Goal: Task Accomplishment & Management: Use online tool/utility

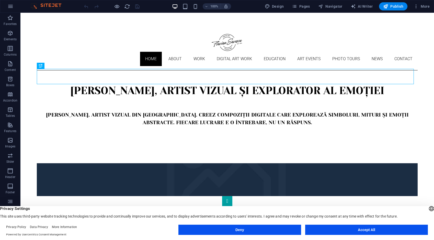
click at [381, 229] on button "Accept All" at bounding box center [366, 230] width 123 height 10
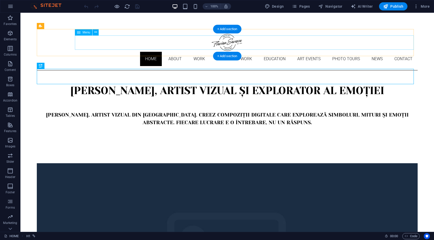
click at [397, 52] on nav "Home About Work DIGITAL ART WORK EDUCATION ART EVENTS Photo tours News Contact" at bounding box center [227, 59] width 381 height 14
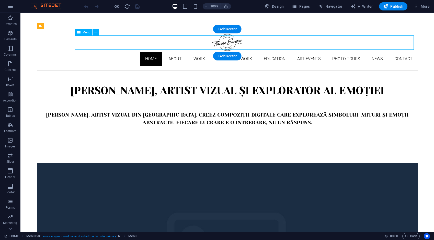
click at [397, 52] on nav "Home About Work DIGITAL ART WORK EDUCATION ART EVENTS Photo tours News Contact" at bounding box center [227, 59] width 381 height 14
click at [308, 42] on div "Home About Work DIGITAL ART WORK EDUCATION ART EVENTS Photo tours News Contact" at bounding box center [227, 49] width 381 height 41
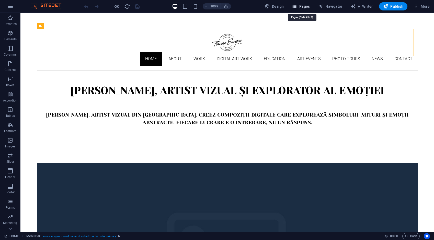
click at [308, 6] on span "Pages" at bounding box center [301, 6] width 18 height 5
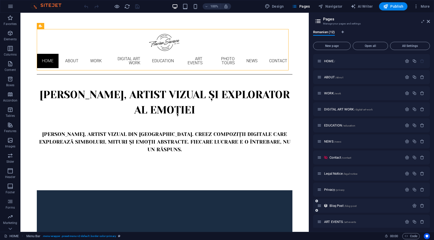
scroll to position [19, 0]
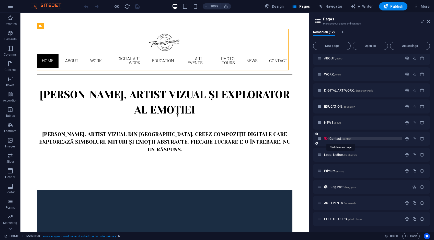
click at [336, 139] on span "Contact /contact" at bounding box center [340, 139] width 22 height 4
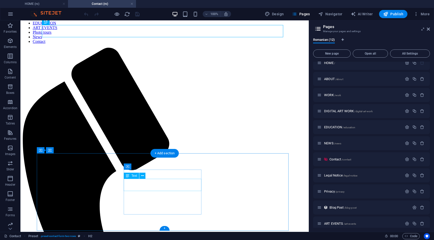
scroll to position [88, 0]
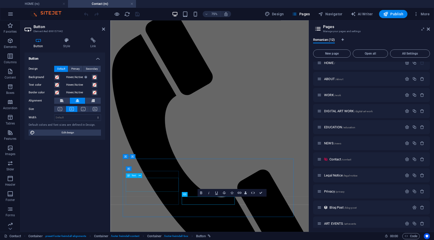
scroll to position [18, 0]
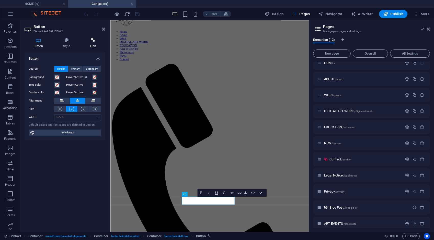
click at [93, 41] on icon at bounding box center [93, 40] width 24 height 5
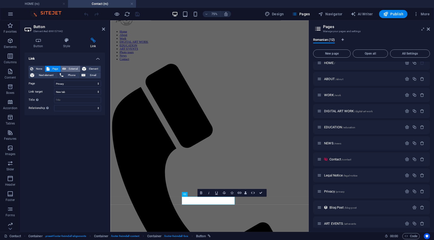
click at [72, 69] on span "External" at bounding box center [72, 69] width 11 height 6
click at [138, 14] on icon "save" at bounding box center [137, 14] width 6 height 6
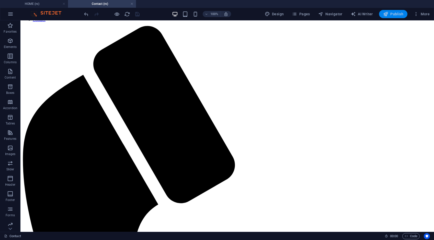
click at [393, 13] on span "Publish" at bounding box center [393, 13] width 20 height 5
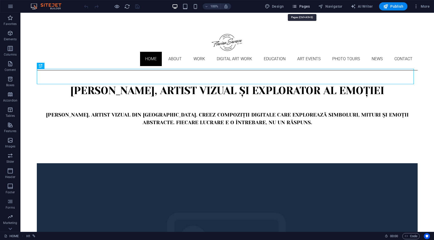
click at [300, 6] on span "Pages" at bounding box center [301, 6] width 18 height 5
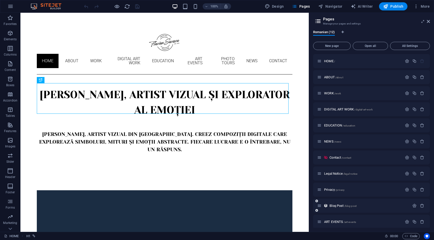
scroll to position [19, 0]
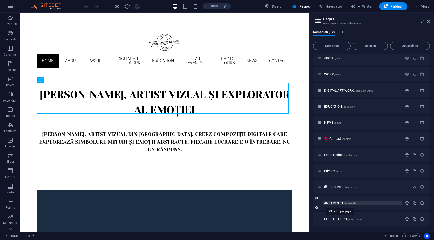
click at [337, 202] on span "ART EVENTS /art-events" at bounding box center [340, 203] width 32 height 4
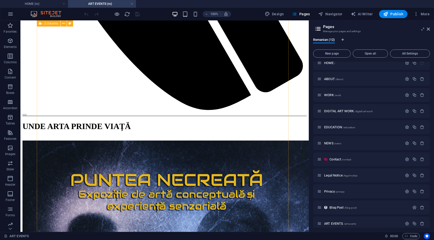
scroll to position [498, 0]
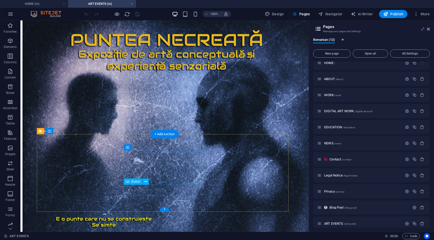
select select "8"
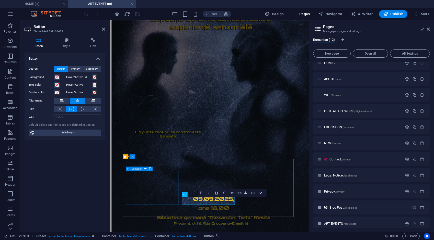
scroll to position [435, 0]
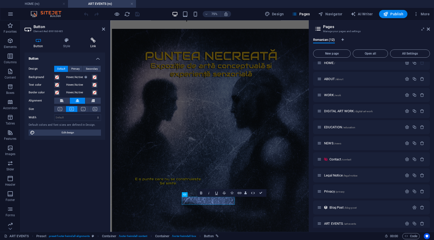
click at [92, 40] on icon at bounding box center [93, 40] width 24 height 5
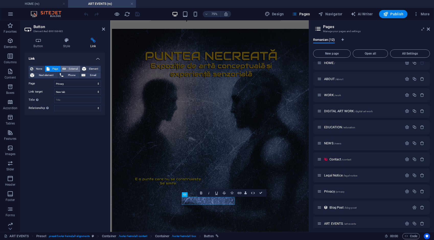
click at [71, 70] on span "External" at bounding box center [72, 69] width 11 height 6
click at [56, 68] on span "Page" at bounding box center [55, 69] width 8 height 6
select select
click at [136, 14] on icon "save" at bounding box center [137, 14] width 6 height 6
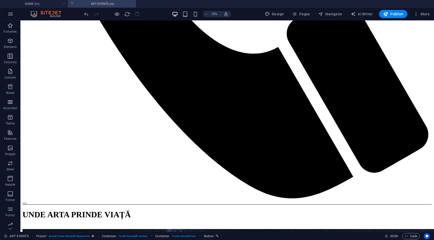
scroll to position [480, 0]
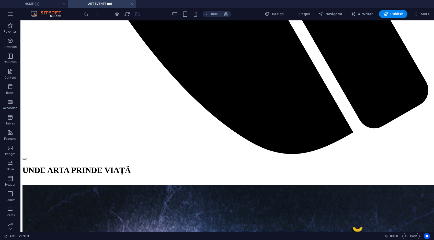
click at [132, 4] on link at bounding box center [131, 4] width 3 height 5
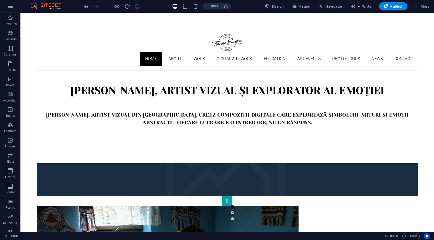
click at [132, 3] on div at bounding box center [111, 6] width 57 height 8
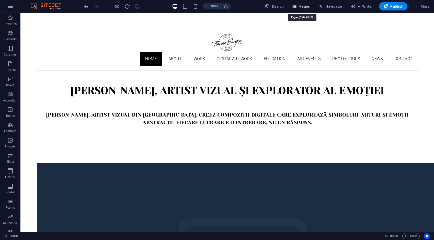
click at [301, 7] on span "Pages" at bounding box center [301, 6] width 18 height 5
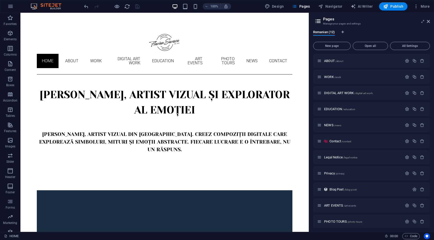
scroll to position [19, 0]
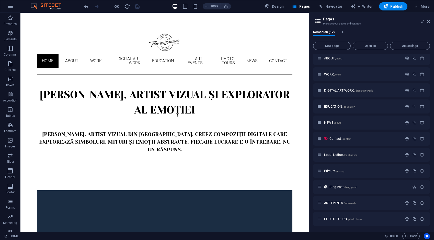
click at [335, 139] on span "Contact /contact" at bounding box center [340, 139] width 22 height 4
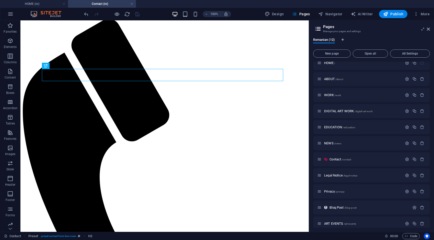
scroll to position [88, 0]
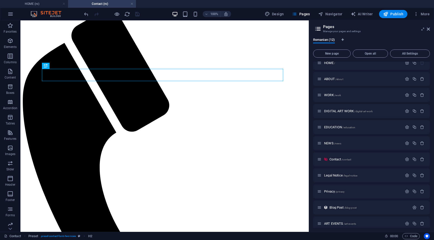
drag, startPoint x: 307, startPoint y: 63, endPoint x: 330, endPoint y: 143, distance: 82.9
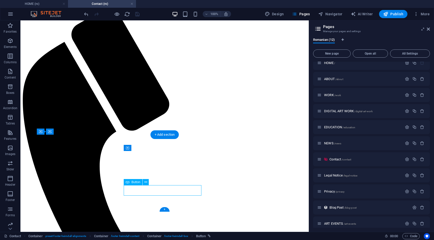
select select "8"
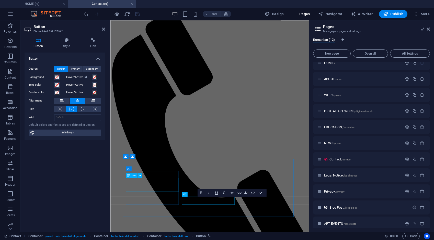
scroll to position [18, 0]
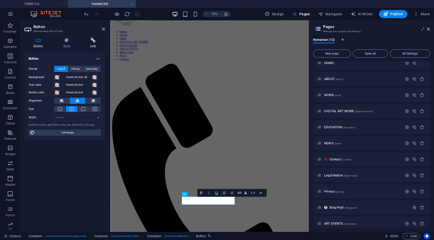
click at [92, 40] on icon at bounding box center [93, 40] width 24 height 5
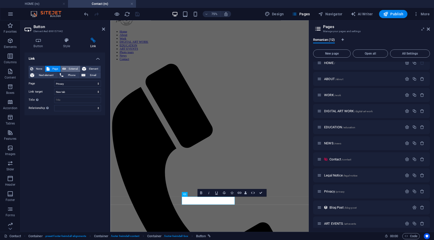
click at [74, 68] on span "External" at bounding box center [72, 69] width 11 height 6
click at [136, 14] on icon "save" at bounding box center [137, 14] width 6 height 6
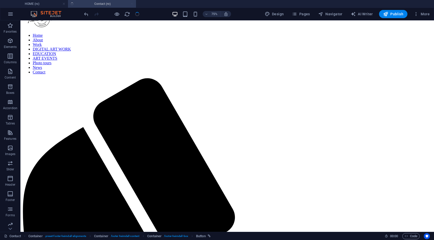
scroll to position [70, 0]
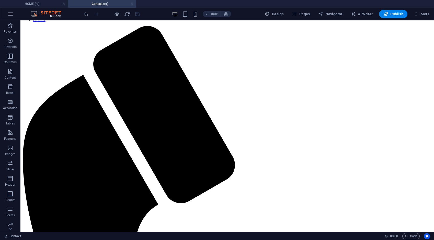
click at [132, 3] on link at bounding box center [131, 4] width 3 height 5
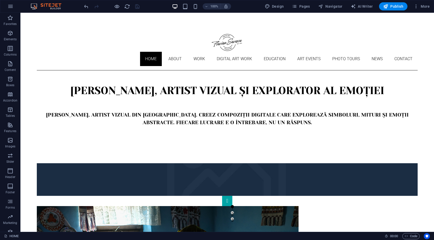
click at [133, 3] on div at bounding box center [111, 6] width 57 height 8
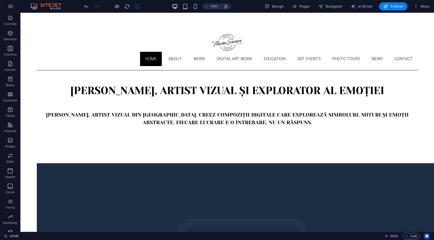
click at [389, 5] on span "Publish" at bounding box center [393, 6] width 20 height 5
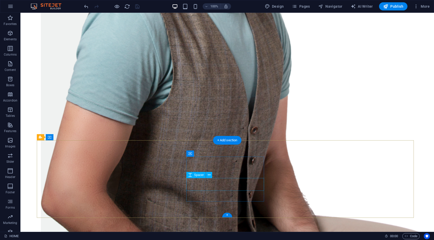
scroll to position [743, 0]
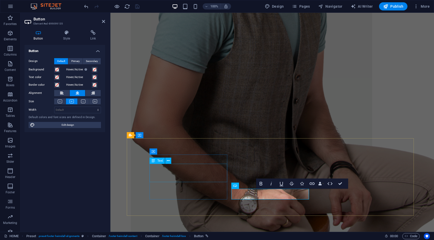
scroll to position [772, 0]
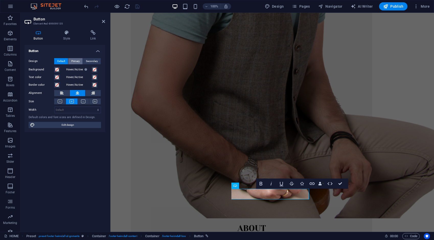
click at [76, 61] on span "Primary" at bounding box center [75, 61] width 8 height 6
click at [136, 5] on icon "save" at bounding box center [137, 7] width 6 height 6
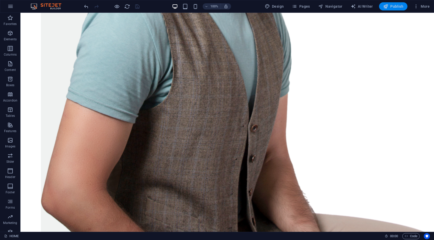
click at [388, 4] on button "Publish" at bounding box center [393, 6] width 28 height 8
